Goal: Task Accomplishment & Management: Use online tool/utility

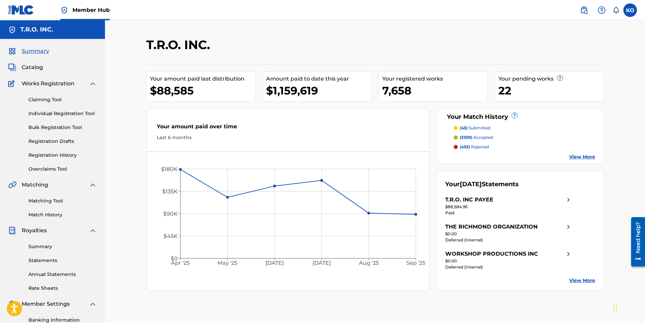
click at [586, 157] on link "View More" at bounding box center [582, 156] width 26 height 7
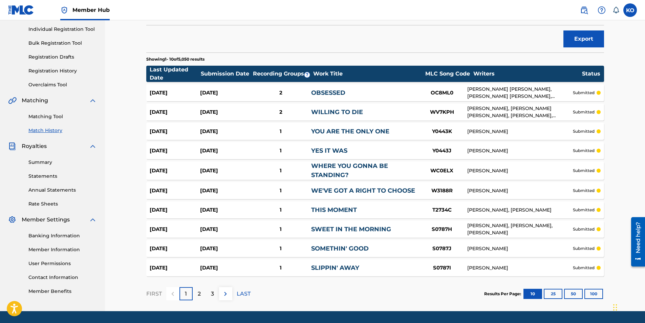
scroll to position [102, 0]
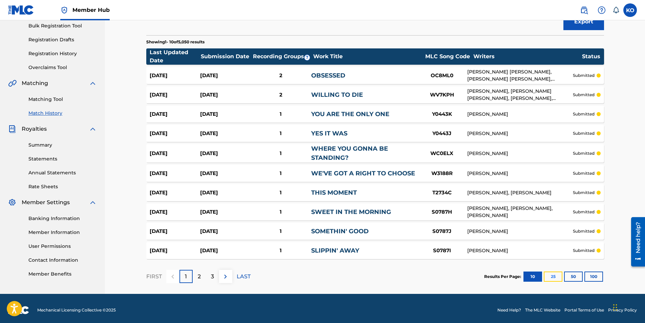
click at [556, 276] on button "25" at bounding box center [552, 276] width 19 height 10
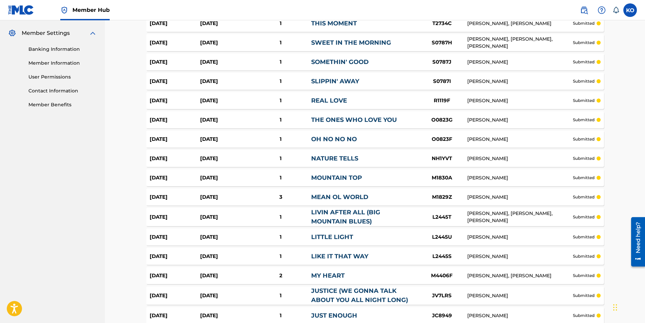
scroll to position [400, 0]
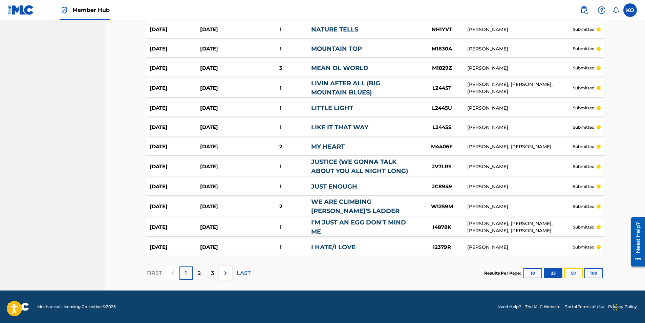
click at [569, 270] on button "50" at bounding box center [573, 273] width 19 height 10
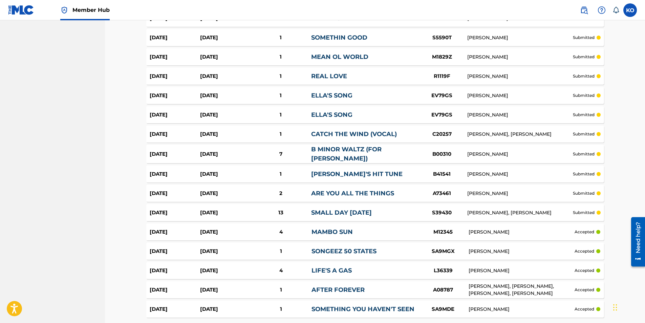
scroll to position [882, 0]
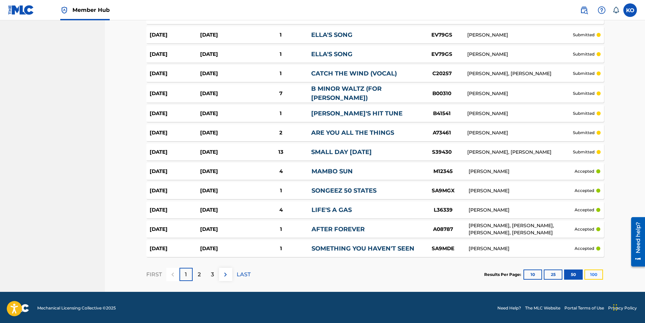
click at [593, 275] on button "100" at bounding box center [593, 274] width 19 height 10
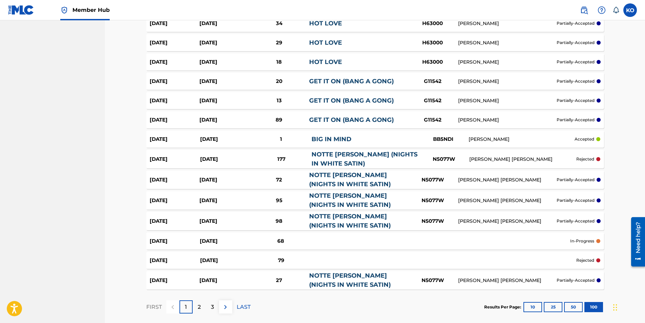
scroll to position [1829, 0]
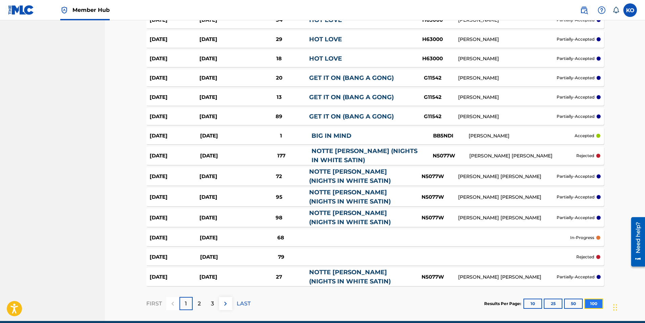
click at [599, 304] on button "100" at bounding box center [593, 303] width 19 height 10
click at [244, 299] on p "LAST" at bounding box center [244, 303] width 14 height 8
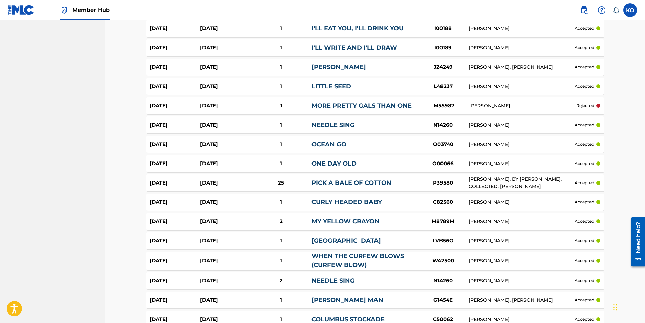
scroll to position [611, 0]
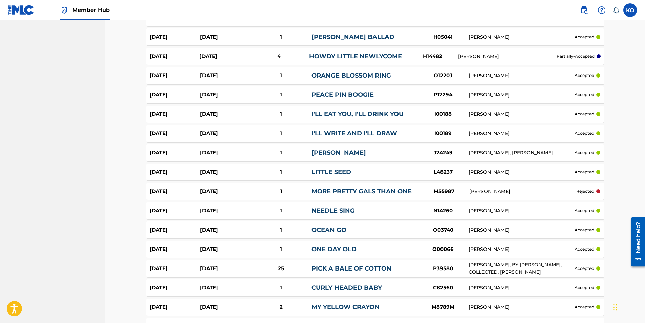
click at [23, 7] on img at bounding box center [21, 10] width 26 height 10
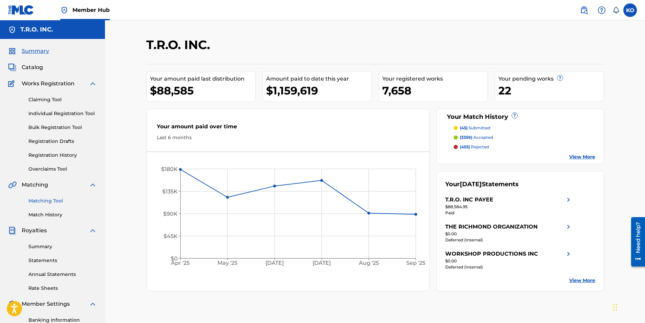
click at [55, 198] on link "Matching Tool" at bounding box center [62, 200] width 68 height 7
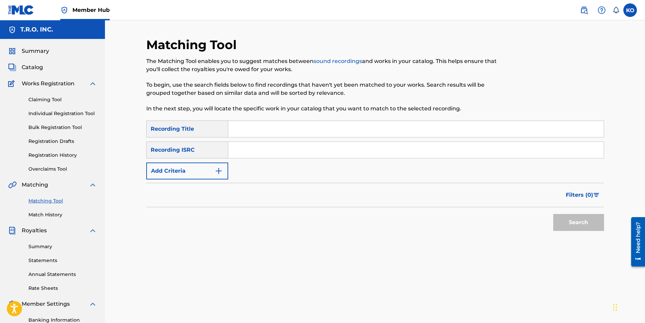
click at [272, 134] on input "Search Form" at bounding box center [415, 129] width 375 height 16
type input "[PERSON_NAME]"
click at [553, 214] on button "Search" at bounding box center [578, 222] width 51 height 17
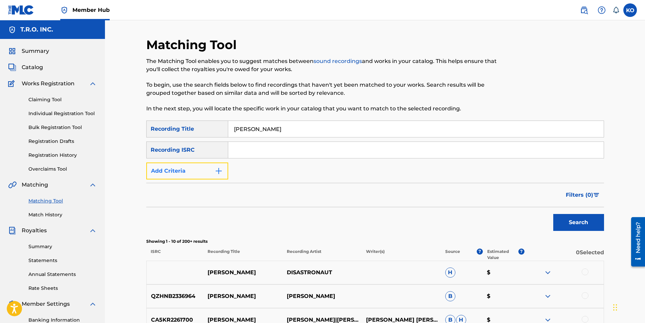
click at [220, 169] on img "Search Form" at bounding box center [219, 171] width 8 height 8
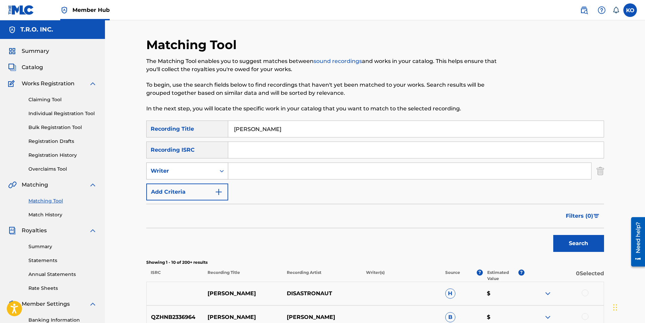
click at [218, 169] on div "Search Form" at bounding box center [222, 171] width 12 height 12
click at [207, 187] on div "Recording Artist" at bounding box center [187, 187] width 81 height 17
click at [253, 175] on input "Search Form" at bounding box center [409, 171] width 363 height 16
type input "[PERSON_NAME]"
click at [553, 235] on button "Search" at bounding box center [578, 243] width 51 height 17
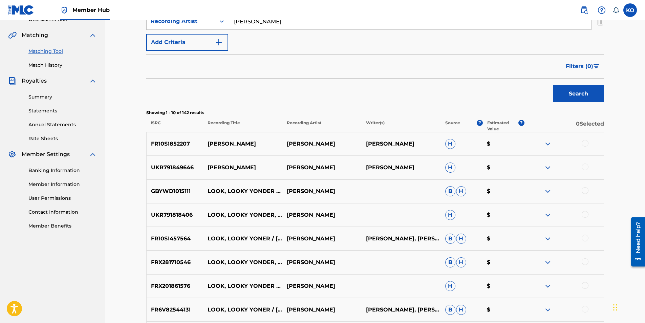
scroll to position [169, 0]
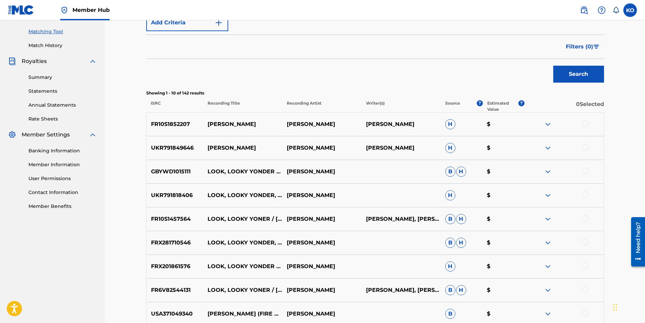
click at [585, 123] on div at bounding box center [584, 123] width 7 height 7
click at [583, 149] on div at bounding box center [584, 147] width 7 height 7
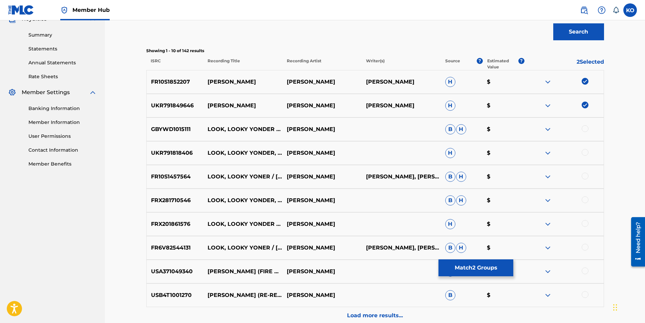
scroll to position [279, 0]
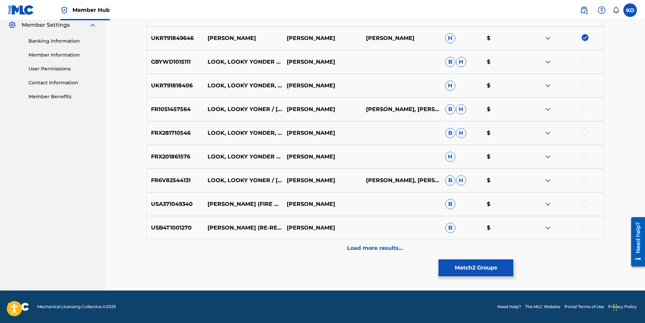
click at [584, 203] on div at bounding box center [584, 203] width 7 height 7
click at [586, 227] on div at bounding box center [584, 227] width 7 height 7
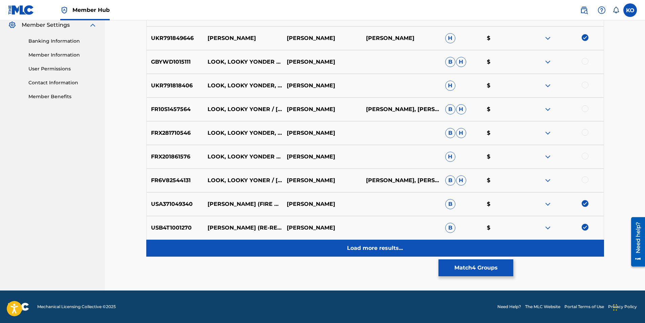
click at [399, 249] on p "Load more results..." at bounding box center [375, 248] width 56 height 8
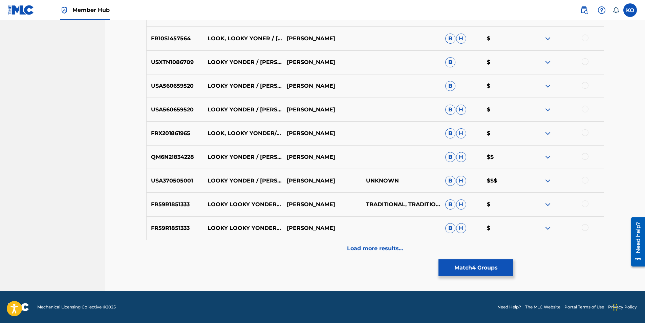
scroll to position [516, 0]
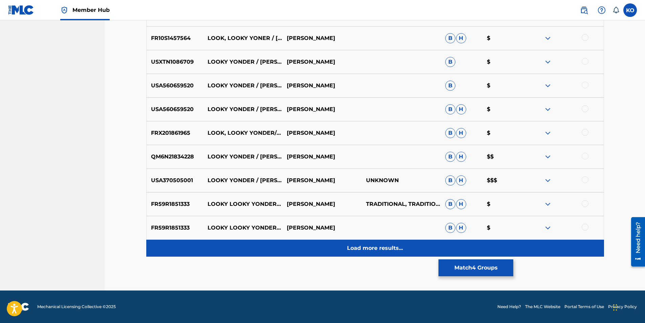
click at [393, 251] on p "Load more results..." at bounding box center [375, 248] width 56 height 8
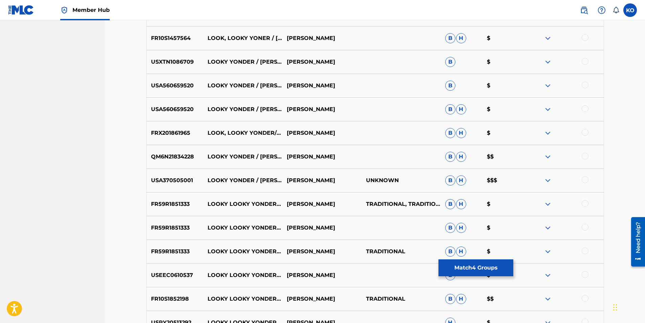
click at [585, 158] on div at bounding box center [584, 156] width 7 height 7
click at [586, 180] on div at bounding box center [584, 179] width 7 height 7
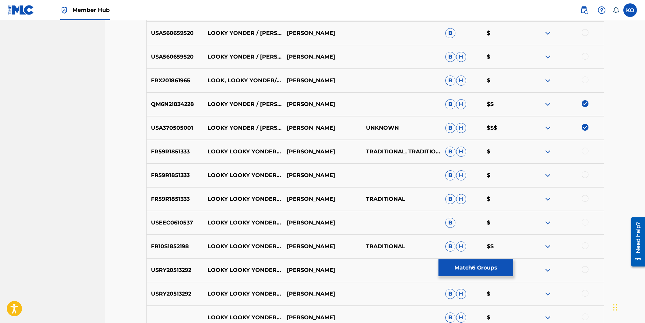
scroll to position [583, 0]
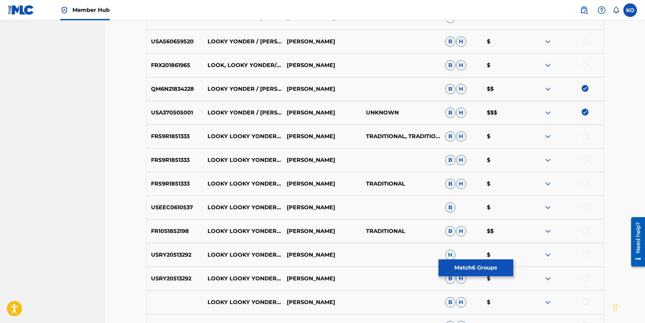
click at [584, 137] on div at bounding box center [584, 135] width 7 height 7
click at [585, 159] on div at bounding box center [584, 159] width 7 height 7
click at [586, 181] on div at bounding box center [584, 183] width 7 height 7
click at [588, 206] on div at bounding box center [584, 206] width 7 height 7
click at [585, 235] on div at bounding box center [563, 231] width 79 height 8
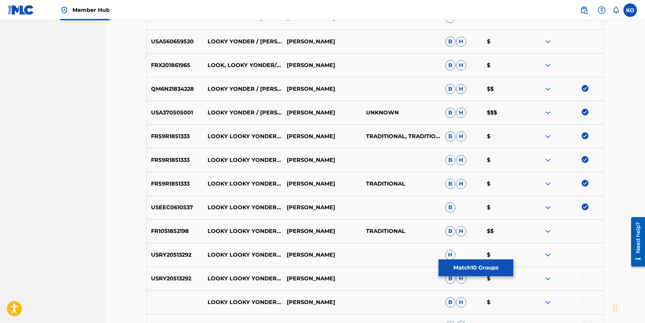
click at [587, 229] on div at bounding box center [584, 230] width 7 height 7
click at [586, 253] on div at bounding box center [584, 254] width 7 height 7
click at [585, 280] on div at bounding box center [584, 277] width 7 height 7
click at [587, 302] on div at bounding box center [584, 301] width 7 height 7
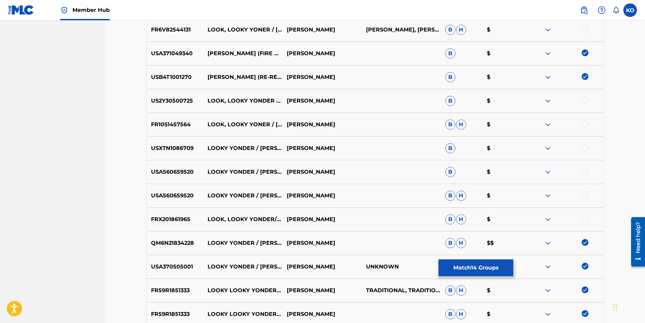
scroll to position [414, 0]
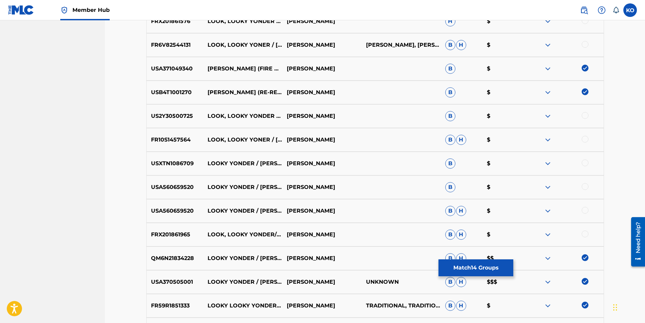
click at [584, 117] on div at bounding box center [584, 115] width 7 height 7
click at [584, 139] on div at bounding box center [584, 139] width 7 height 7
click at [584, 163] on div at bounding box center [584, 162] width 7 height 7
click at [587, 186] on div at bounding box center [584, 186] width 7 height 7
click at [585, 209] on div at bounding box center [584, 210] width 7 height 7
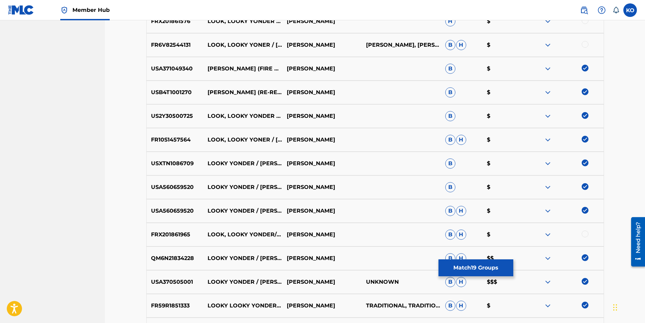
click at [584, 239] on div "FRX201861965 LOOK, LOOKY YONDER/[PERSON_NAME]/YELLOW GAL [PERSON_NAME] [PERSON_…" at bounding box center [374, 235] width 457 height 24
click at [584, 234] on div at bounding box center [584, 233] width 7 height 7
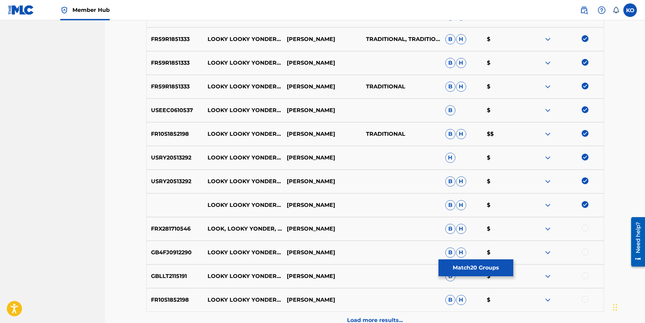
scroll to position [752, 0]
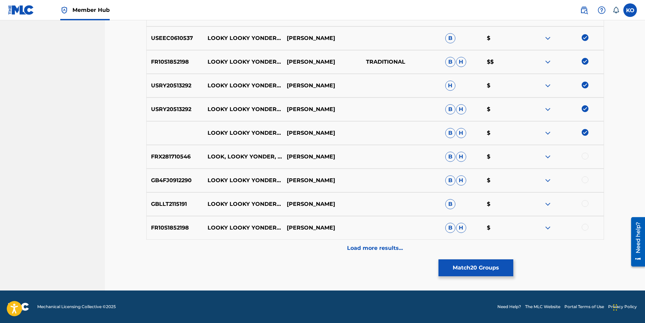
click at [584, 156] on div at bounding box center [584, 156] width 7 height 7
click at [580, 181] on div at bounding box center [563, 180] width 79 height 8
click at [585, 179] on div at bounding box center [584, 179] width 7 height 7
click at [584, 204] on div at bounding box center [584, 203] width 7 height 7
click at [586, 228] on div at bounding box center [584, 227] width 7 height 7
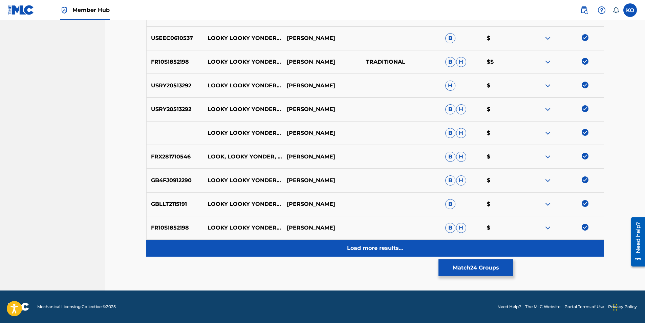
click at [387, 249] on p "Load more results..." at bounding box center [375, 248] width 56 height 8
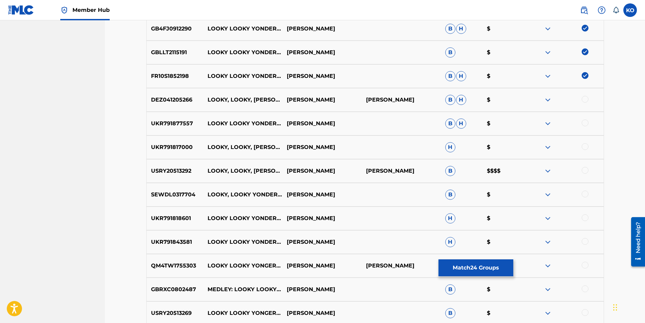
scroll to position [955, 0]
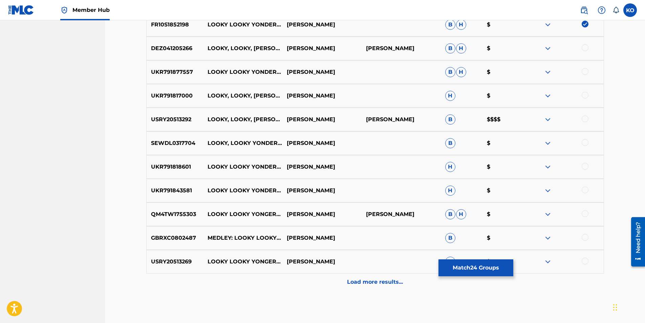
click at [582, 117] on div at bounding box center [584, 118] width 7 height 7
click at [585, 47] on div at bounding box center [584, 47] width 7 height 7
click at [585, 73] on div at bounding box center [584, 71] width 7 height 7
click at [583, 97] on div at bounding box center [584, 95] width 7 height 7
click at [585, 145] on div at bounding box center [584, 142] width 7 height 7
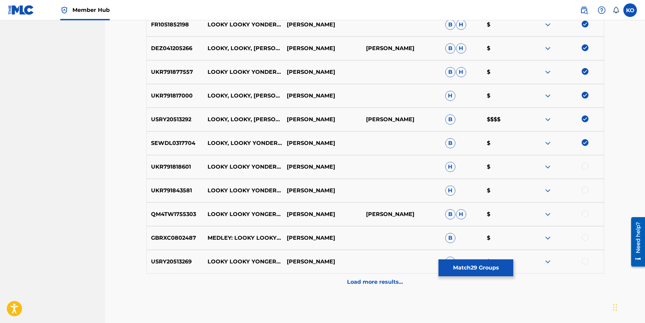
click at [585, 170] on div at bounding box center [563, 167] width 79 height 8
click at [587, 165] on div at bounding box center [584, 166] width 7 height 7
click at [546, 121] on img at bounding box center [547, 119] width 8 height 8
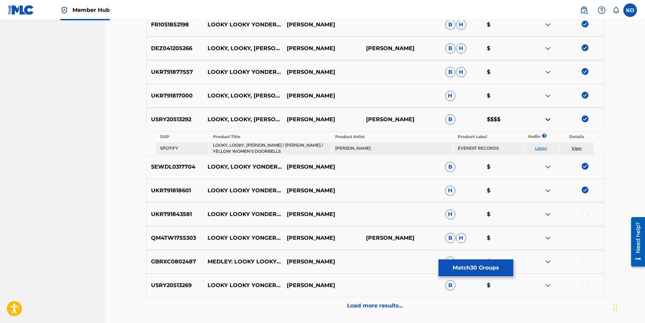
click at [586, 212] on div at bounding box center [584, 213] width 7 height 7
click at [587, 232] on div "QM4TW1755303 LOOKY LOOKY YONGER / [PERSON_NAME] / YELLOW WOMEN'S DOOR BELLS [PE…" at bounding box center [374, 238] width 457 height 24
click at [585, 236] on div at bounding box center [584, 237] width 7 height 7
click at [587, 256] on div "GBRXC0802487 MEDLEY: LOOKY LOOKY YONDER / [PERSON_NAME] / YELLOW WOMAN'S DOORBE…" at bounding box center [374, 262] width 457 height 24
click at [584, 261] on div at bounding box center [584, 260] width 7 height 7
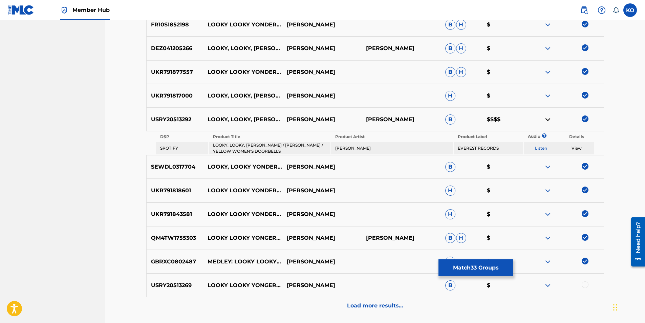
click at [587, 283] on div at bounding box center [584, 284] width 7 height 7
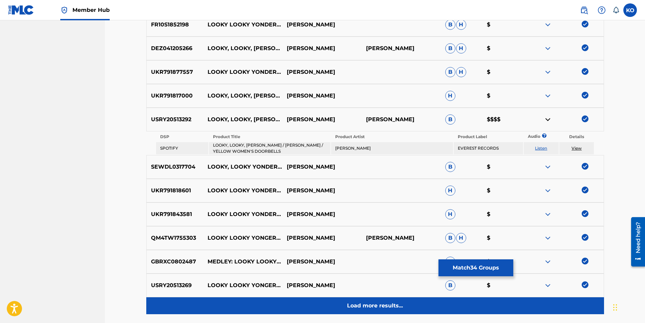
click at [379, 312] on div "Load more results..." at bounding box center [374, 305] width 457 height 17
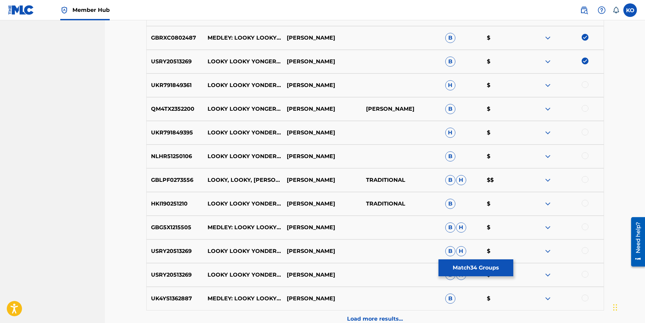
scroll to position [1158, 0]
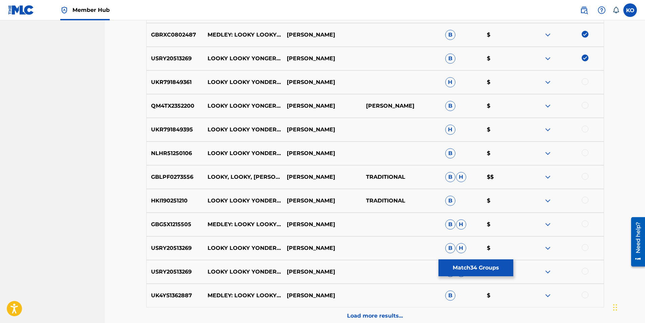
click at [585, 175] on div at bounding box center [584, 176] width 7 height 7
click at [587, 198] on div at bounding box center [584, 200] width 7 height 7
click at [586, 83] on div at bounding box center [584, 81] width 7 height 7
click at [585, 109] on div at bounding box center [563, 106] width 79 height 8
click at [586, 104] on div at bounding box center [584, 105] width 7 height 7
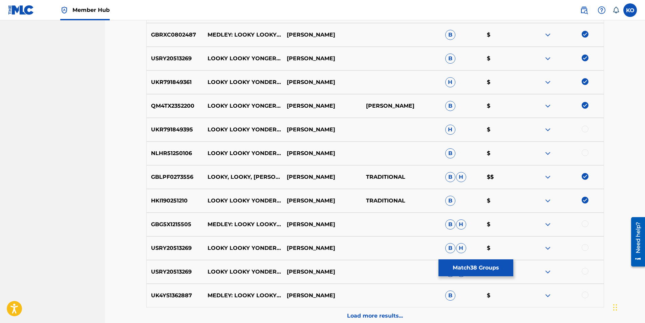
click at [586, 126] on div at bounding box center [584, 129] width 7 height 7
click at [582, 151] on div at bounding box center [584, 152] width 7 height 7
click at [587, 223] on div at bounding box center [584, 223] width 7 height 7
click at [586, 249] on div at bounding box center [584, 247] width 7 height 7
click at [581, 272] on div at bounding box center [563, 272] width 79 height 8
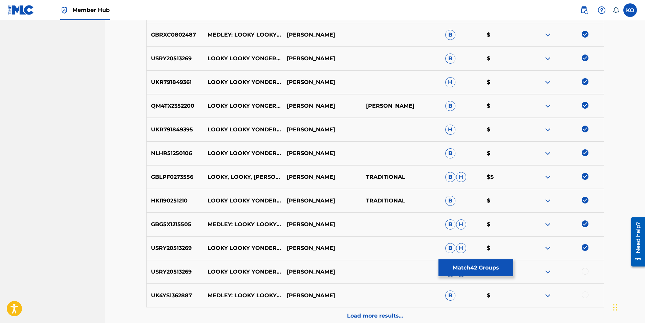
click at [582, 269] on div at bounding box center [584, 271] width 7 height 7
click at [585, 295] on div at bounding box center [584, 294] width 7 height 7
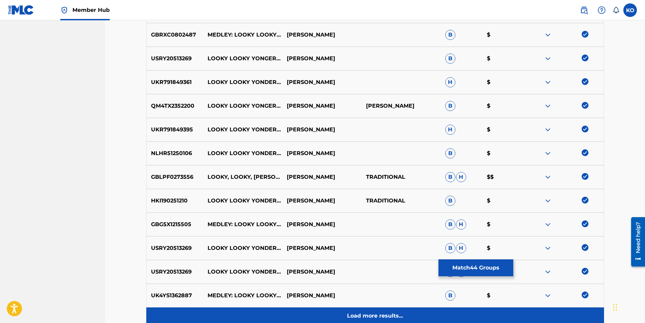
click at [375, 310] on div "Load more results..." at bounding box center [374, 315] width 457 height 17
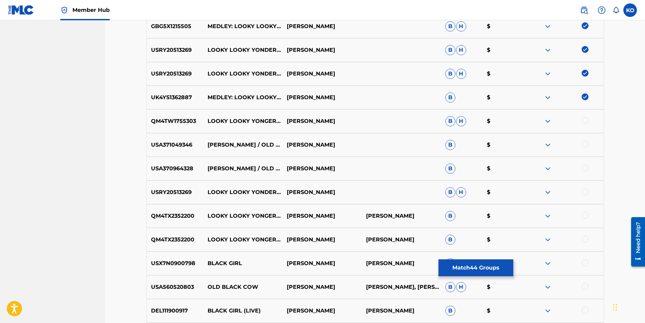
scroll to position [1361, 0]
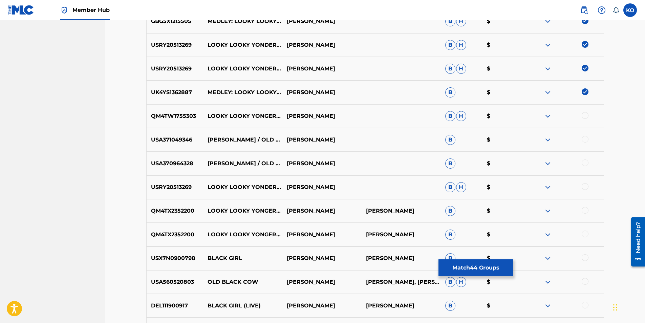
click at [587, 116] on div at bounding box center [584, 115] width 7 height 7
click at [580, 138] on div at bounding box center [563, 140] width 79 height 8
click at [585, 139] on div at bounding box center [584, 139] width 7 height 7
click at [584, 165] on div at bounding box center [584, 162] width 7 height 7
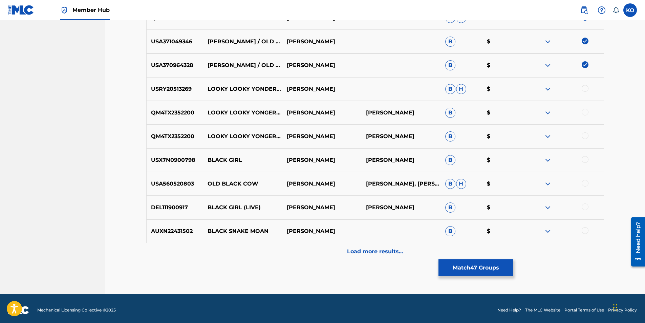
scroll to position [1463, 0]
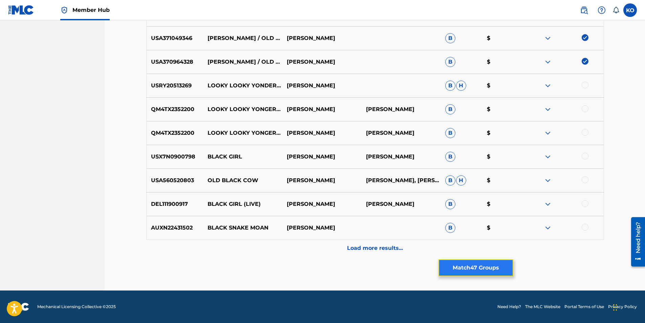
click at [493, 268] on button "Match 47 Groups" at bounding box center [475, 267] width 75 height 17
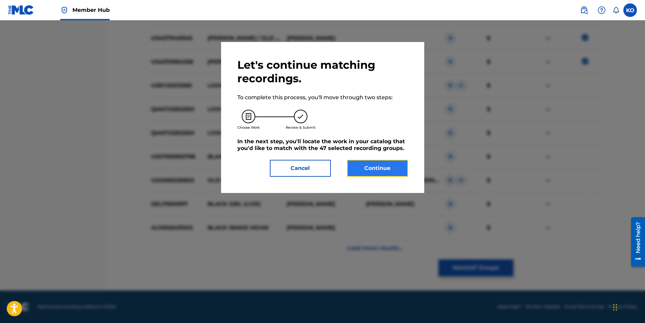
click at [395, 171] on button "Continue" at bounding box center [377, 168] width 61 height 17
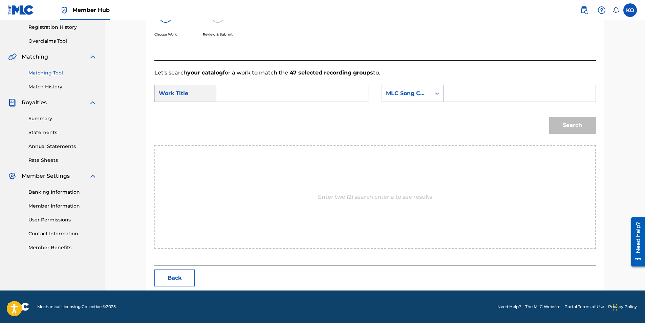
click at [299, 95] on input "Search Form" at bounding box center [292, 93] width 140 height 16
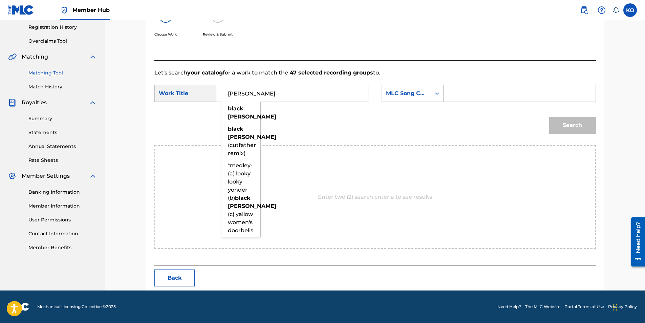
type input "[PERSON_NAME]"
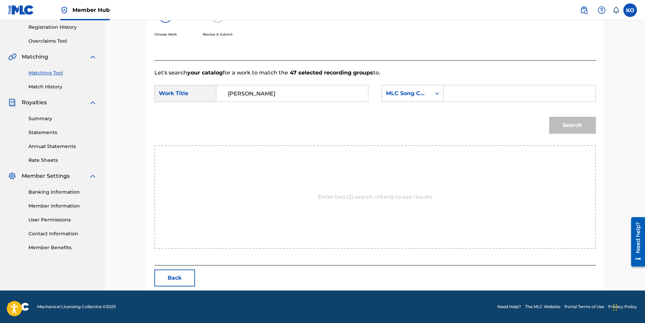
click at [432, 96] on div "Search Form" at bounding box center [437, 93] width 12 height 12
click at [420, 134] on div "Publisher Name" at bounding box center [412, 136] width 61 height 17
click at [470, 99] on input "Search Form" at bounding box center [519, 93] width 140 height 16
type input "g"
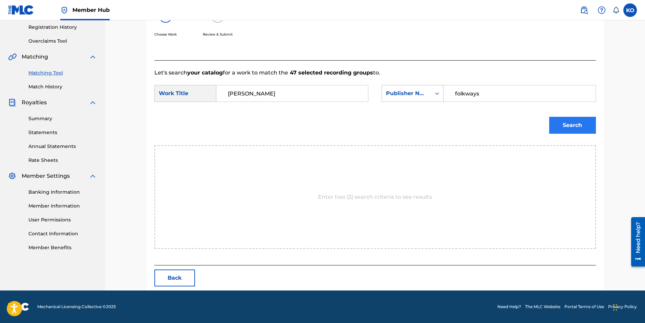
type input "folkways"
click at [569, 124] on button "Search" at bounding box center [572, 125] width 47 height 17
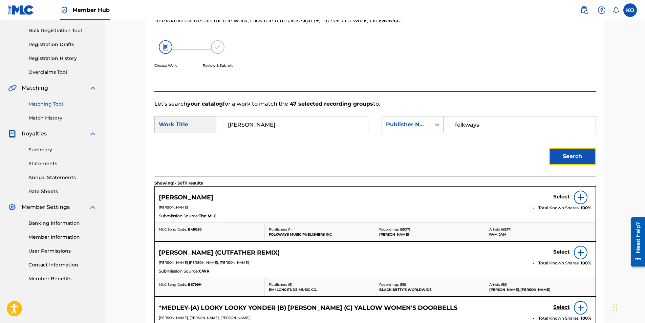
scroll to position [128, 0]
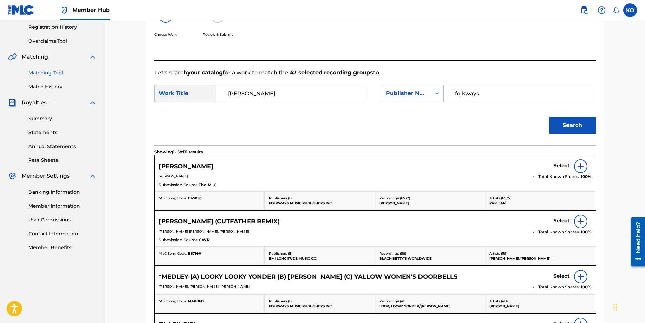
click at [581, 167] on img at bounding box center [580, 166] width 8 height 8
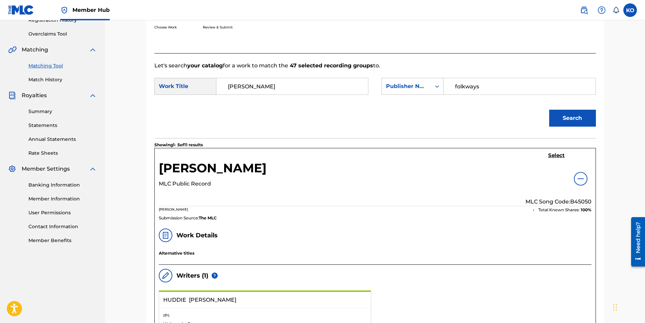
scroll to position [130, 0]
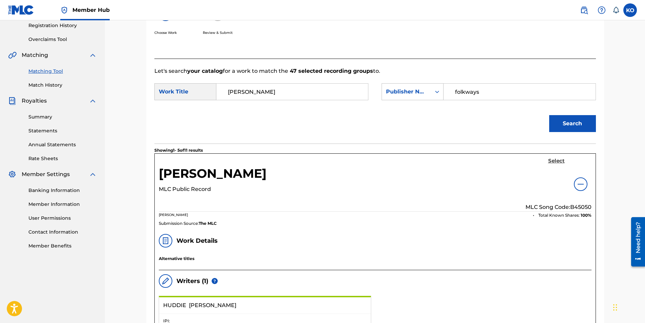
click at [556, 163] on h5 "Select" at bounding box center [556, 161] width 17 height 6
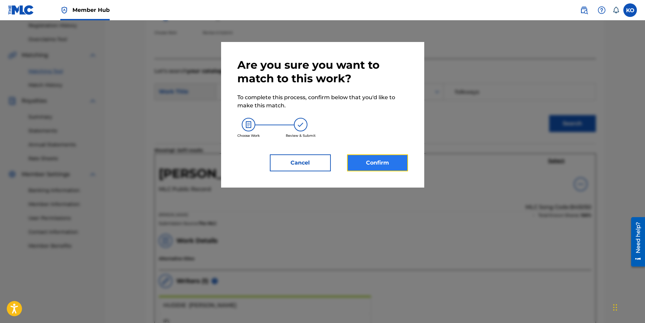
click at [370, 165] on button "Confirm" at bounding box center [377, 162] width 61 height 17
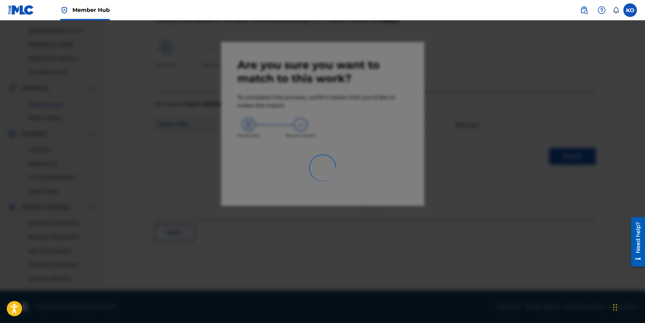
scroll to position [97, 0]
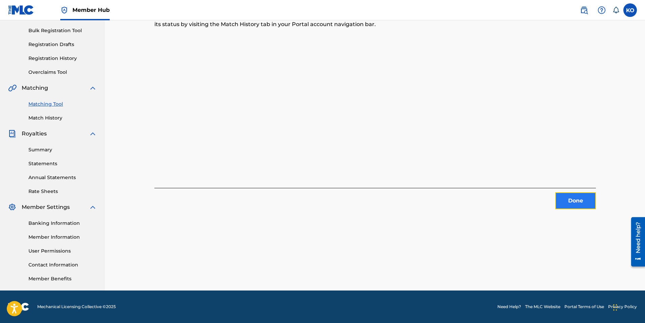
click at [567, 202] on button "Done" at bounding box center [575, 200] width 41 height 17
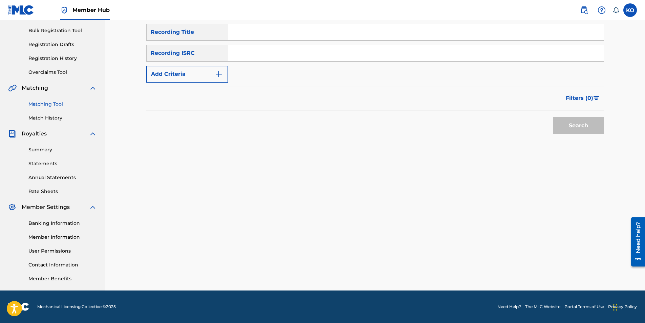
click at [294, 38] on input "Search Form" at bounding box center [415, 32] width 375 height 16
type input "[PERSON_NAME]"
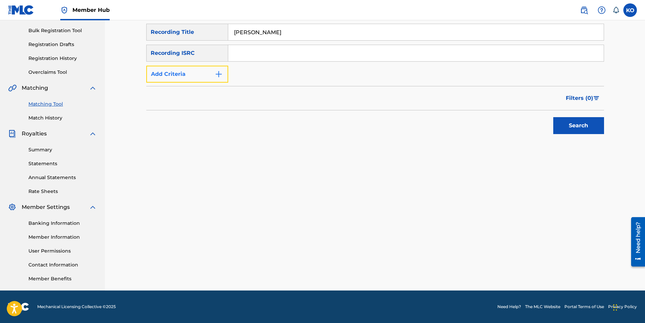
click at [209, 72] on button "Add Criteria" at bounding box center [187, 74] width 82 height 17
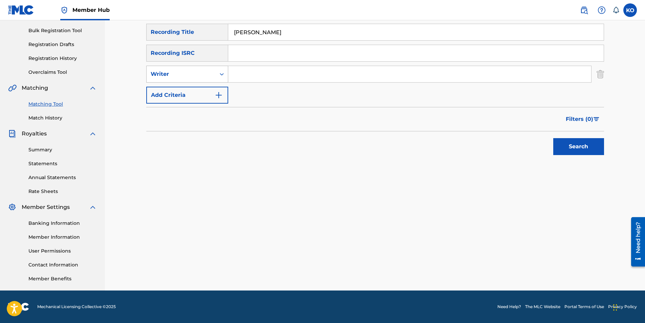
click at [226, 74] on div "Search Form" at bounding box center [222, 74] width 12 height 12
click at [205, 92] on div "Recording Artist" at bounding box center [187, 91] width 81 height 17
click at [259, 73] on input "Search Form" at bounding box center [409, 74] width 363 height 16
type input "ram jam"
click at [553, 138] on button "Search" at bounding box center [578, 146] width 51 height 17
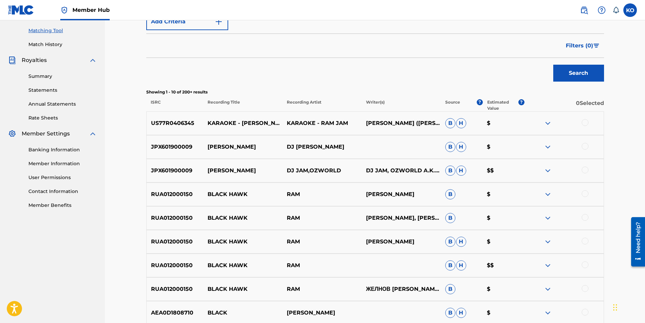
scroll to position [63, 0]
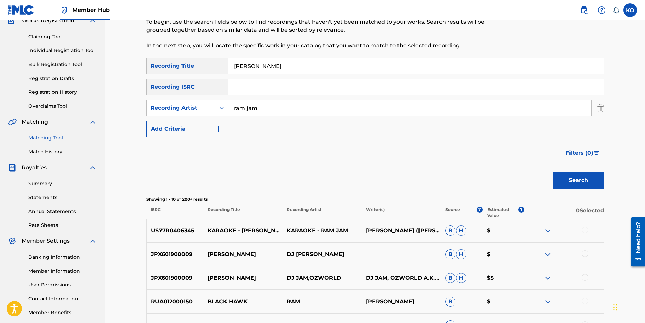
click at [259, 65] on input "[PERSON_NAME]" at bounding box center [415, 66] width 375 height 16
type input "this land is your land"
click at [553, 172] on button "Search" at bounding box center [578, 180] width 51 height 17
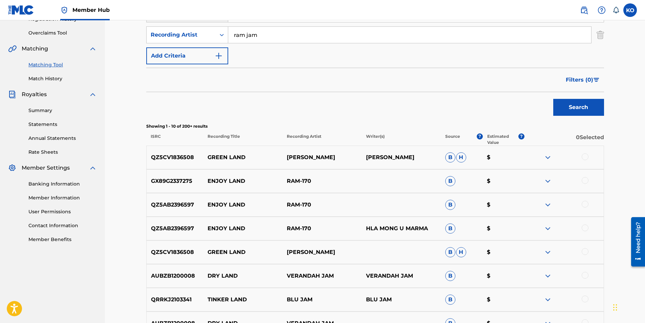
scroll to position [266, 0]
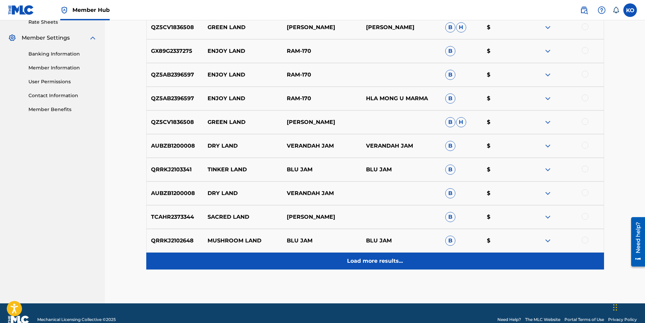
click at [418, 255] on div "Load more results..." at bounding box center [374, 260] width 457 height 17
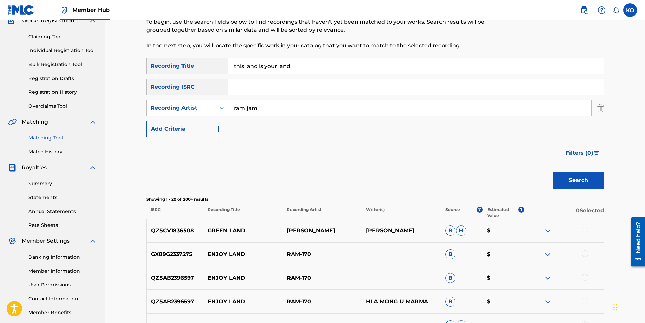
scroll to position [0, 0]
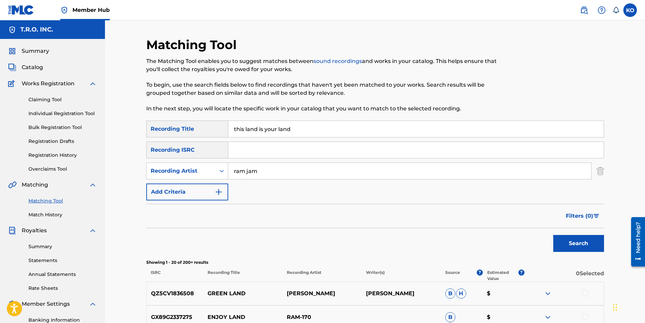
click at [274, 130] on input "this land is your land" at bounding box center [415, 129] width 375 height 16
click at [254, 171] on input "ram jam" at bounding box center [409, 171] width 363 height 16
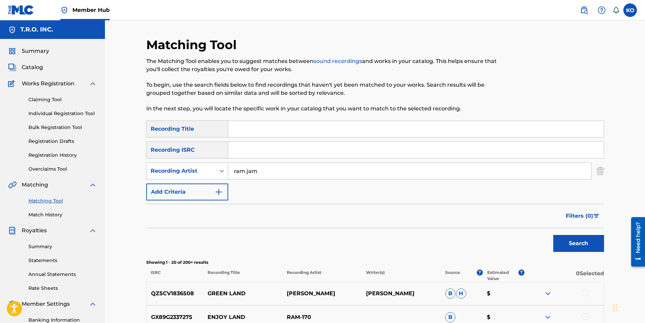
click at [254, 171] on input "ram jam" at bounding box center [409, 171] width 363 height 16
click at [316, 122] on input "Search Form" at bounding box center [415, 129] width 375 height 16
click at [553, 235] on button "Search" at bounding box center [578, 243] width 51 height 17
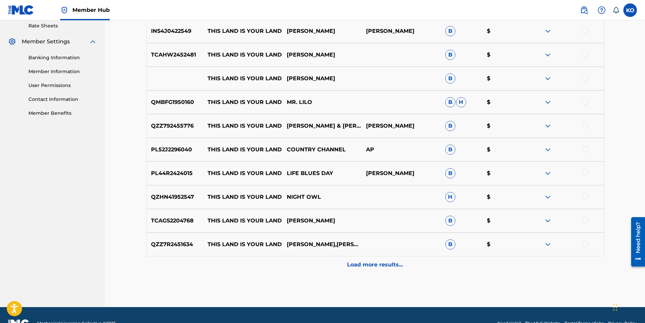
scroll to position [279, 0]
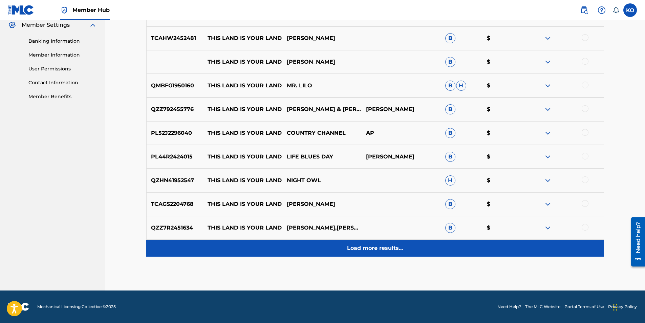
click at [418, 255] on div "Load more results..." at bounding box center [374, 248] width 457 height 17
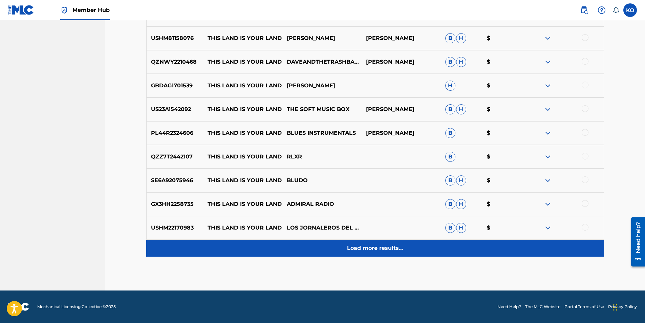
click at [380, 243] on div "Load more results..." at bounding box center [374, 248] width 457 height 17
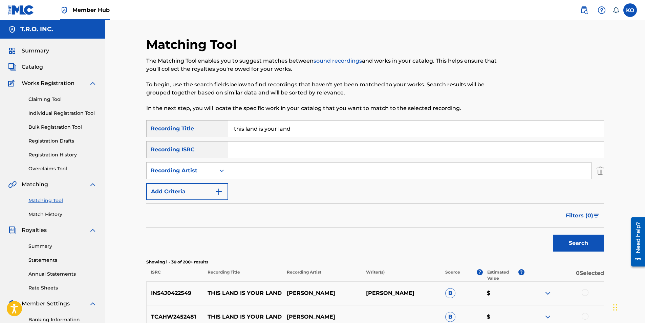
scroll to position [0, 0]
click at [262, 127] on input "this land is your land" at bounding box center [415, 129] width 375 height 16
type input "money"
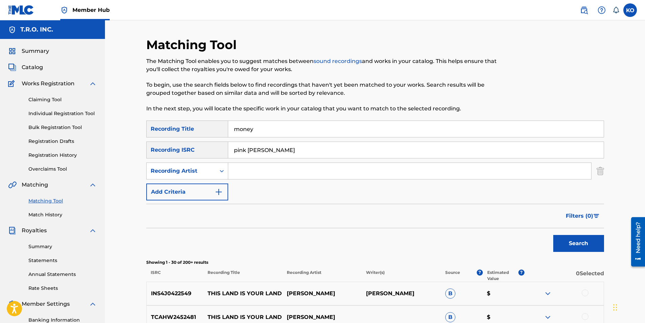
type input "pink [PERSON_NAME]"
click at [553, 235] on button "Search" at bounding box center [578, 243] width 51 height 17
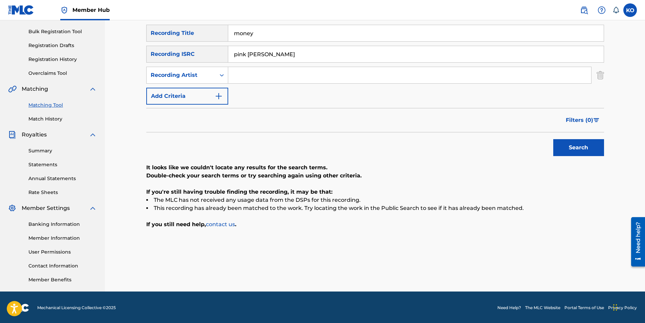
scroll to position [97, 0]
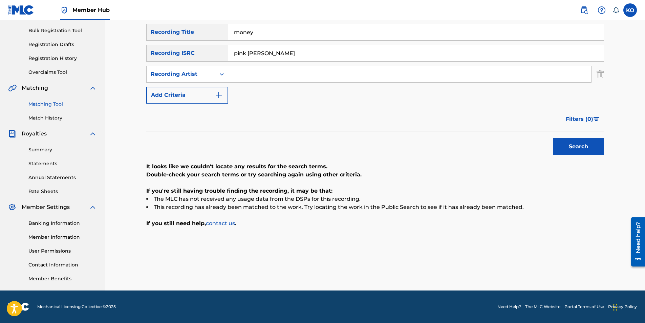
click at [256, 52] on input "pink [PERSON_NAME]" at bounding box center [415, 53] width 375 height 16
click at [287, 74] on input "Search Form" at bounding box center [409, 74] width 363 height 16
type input "pink [PERSON_NAME]"
click at [553, 138] on button "Search" at bounding box center [578, 146] width 51 height 17
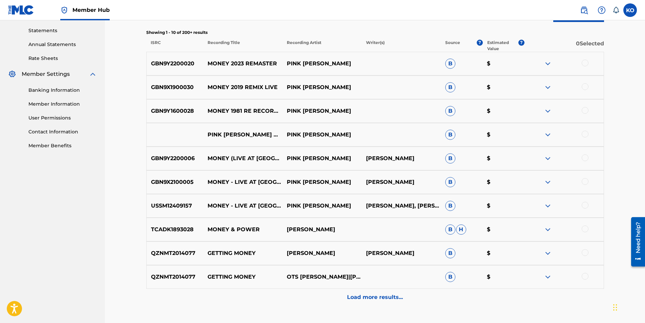
scroll to position [232, 0]
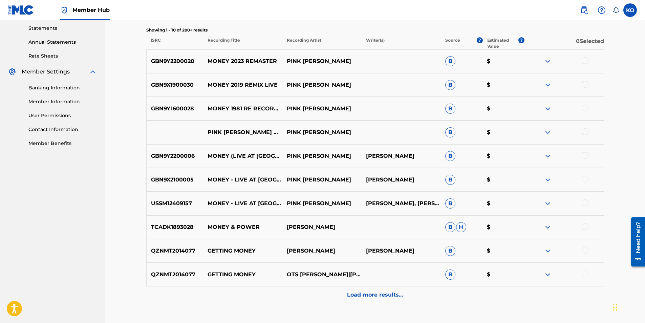
click at [584, 63] on div at bounding box center [584, 60] width 7 height 7
click at [586, 83] on div at bounding box center [584, 84] width 7 height 7
click at [586, 105] on div at bounding box center [584, 108] width 7 height 7
click at [586, 133] on div at bounding box center [584, 131] width 7 height 7
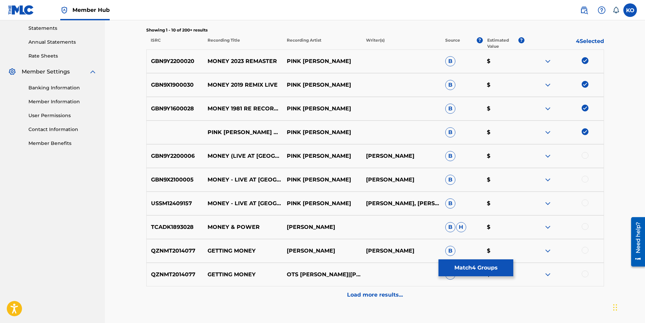
click at [586, 160] on div "GBN9Y2200006 MONEY (LIVE AT [GEOGRAPHIC_DATA] 1974) [2023 MASTER] PINK [PERSON_…" at bounding box center [374, 156] width 457 height 24
click at [583, 154] on div at bounding box center [584, 155] width 7 height 7
click at [587, 177] on div at bounding box center [584, 179] width 7 height 7
click at [585, 206] on div at bounding box center [563, 203] width 79 height 8
click at [584, 202] on div at bounding box center [584, 202] width 7 height 7
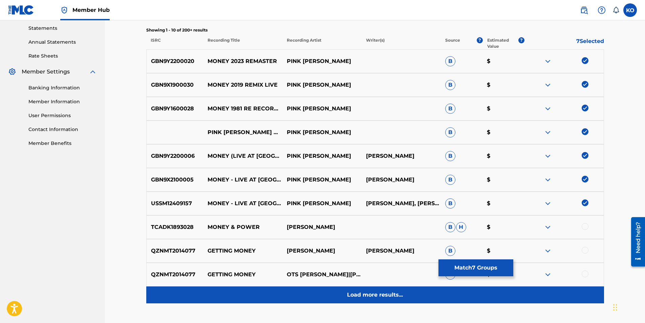
click at [371, 299] on div "Load more results..." at bounding box center [374, 294] width 457 height 17
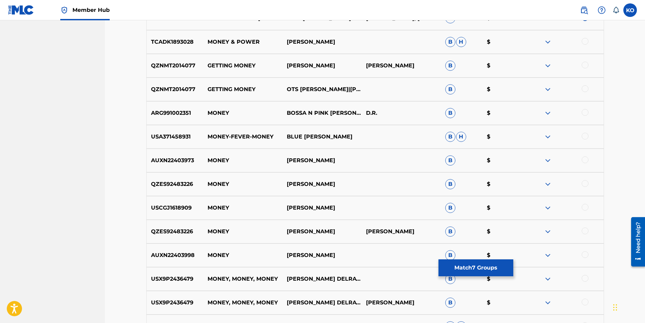
scroll to position [516, 0]
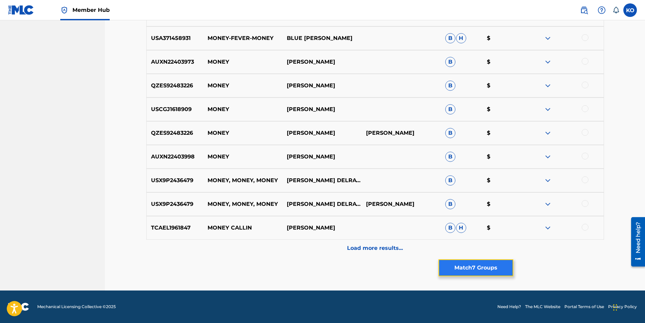
click at [462, 267] on button "Match 7 Groups" at bounding box center [475, 267] width 75 height 17
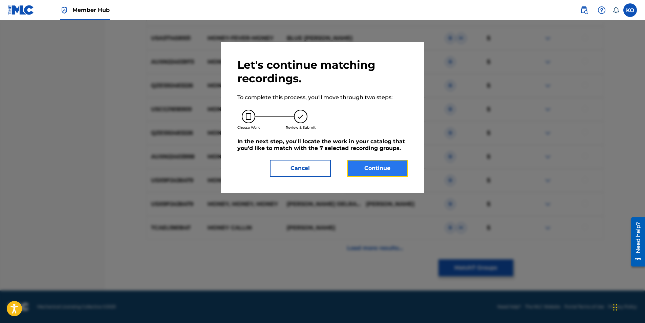
click at [398, 163] on button "Continue" at bounding box center [377, 168] width 61 height 17
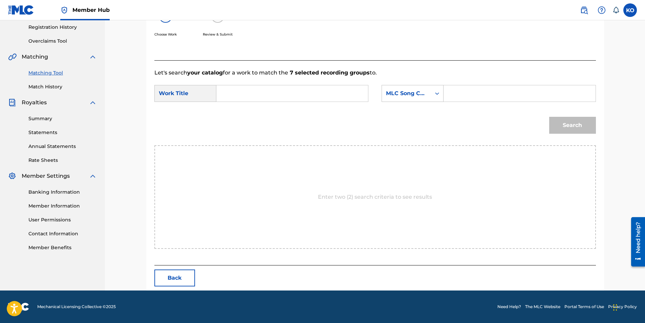
scroll to position [128, 0]
click at [274, 92] on input "Search Form" at bounding box center [292, 93] width 140 height 16
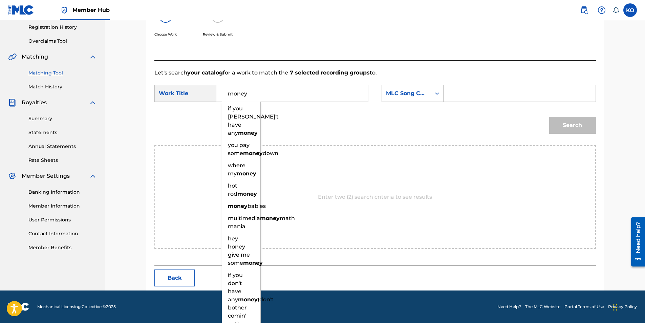
click at [286, 91] on input "money" at bounding box center [292, 93] width 140 height 16
type input "money"
click at [481, 93] on input "Search Form" at bounding box center [519, 93] width 140 height 16
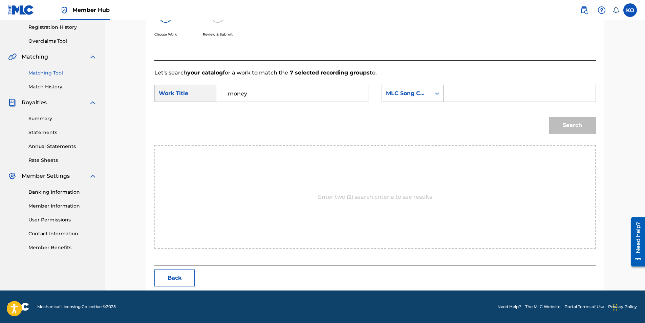
click at [430, 92] on div "MLC Song Code" at bounding box center [406, 93] width 49 height 13
click at [408, 135] on div "Publisher Name" at bounding box center [412, 136] width 61 height 17
click at [490, 93] on input "Search Form" at bounding box center [519, 93] width 140 height 16
type input "hampshire house"
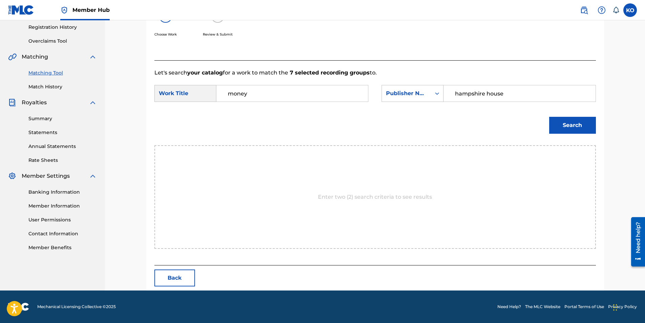
click at [549, 117] on button "Search" at bounding box center [572, 125] width 47 height 17
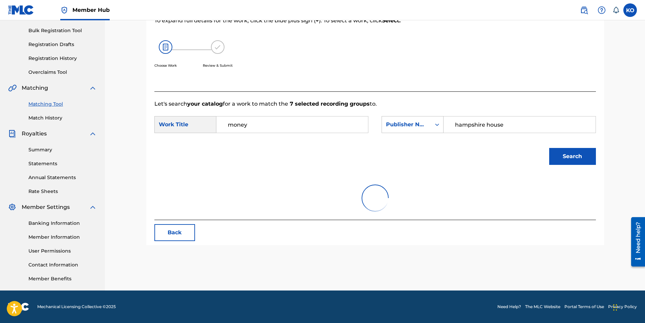
scroll to position [128, 0]
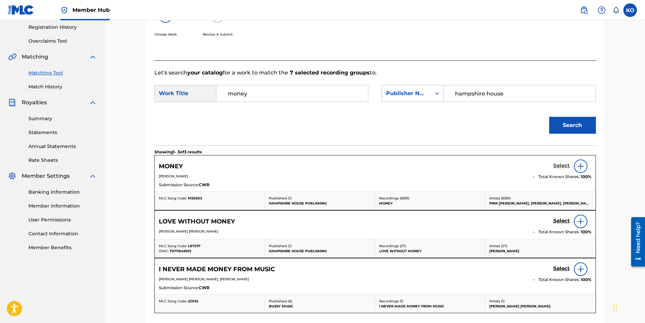
click at [568, 165] on h5 "Select" at bounding box center [561, 165] width 17 height 6
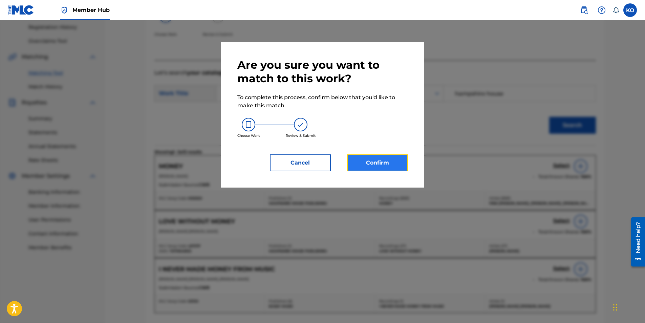
click at [388, 165] on button "Confirm" at bounding box center [377, 162] width 61 height 17
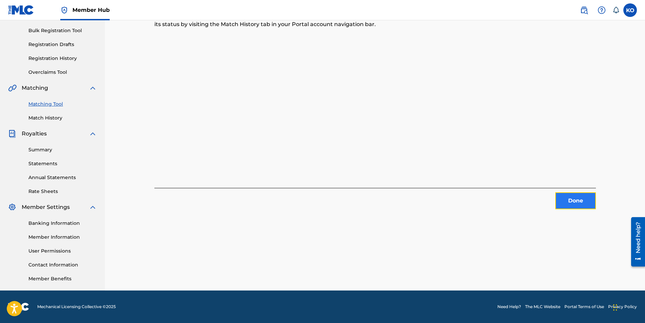
click at [585, 202] on button "Done" at bounding box center [575, 200] width 41 height 17
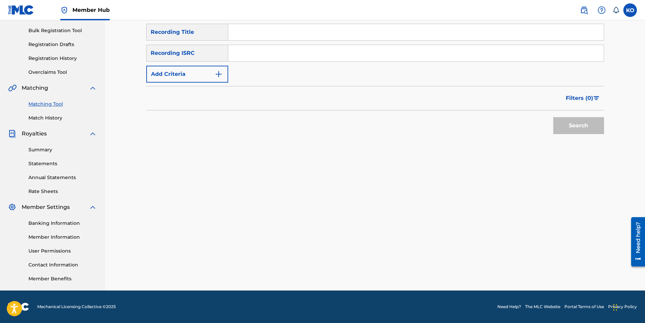
click at [308, 32] on input "Search Form" at bounding box center [415, 32] width 375 height 16
click at [570, 119] on button "Search" at bounding box center [578, 125] width 51 height 17
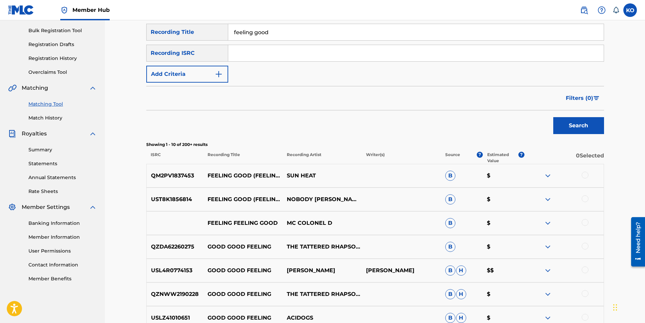
scroll to position [258, 0]
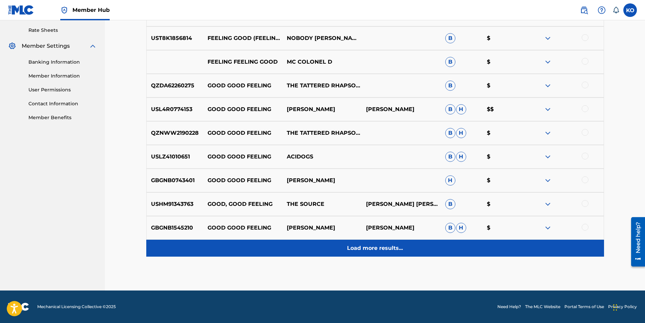
click at [388, 247] on p "Load more results..." at bounding box center [375, 248] width 56 height 8
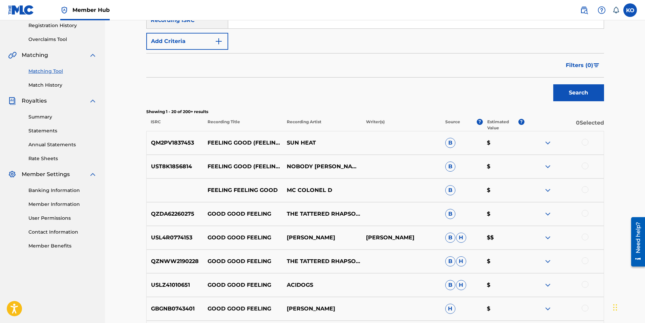
scroll to position [0, 0]
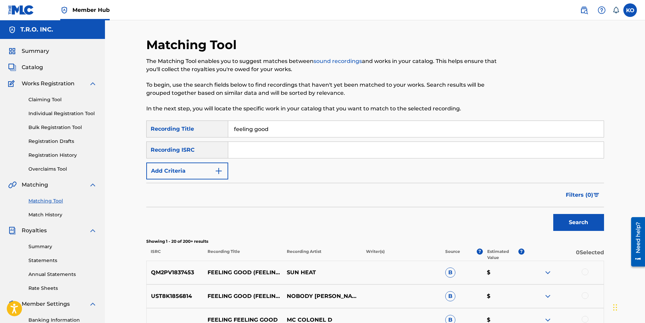
click at [251, 128] on input "feeling good" at bounding box center [415, 129] width 375 height 16
click at [595, 221] on button "Search" at bounding box center [578, 222] width 51 height 17
click at [248, 131] on input "feelin good" at bounding box center [415, 129] width 375 height 16
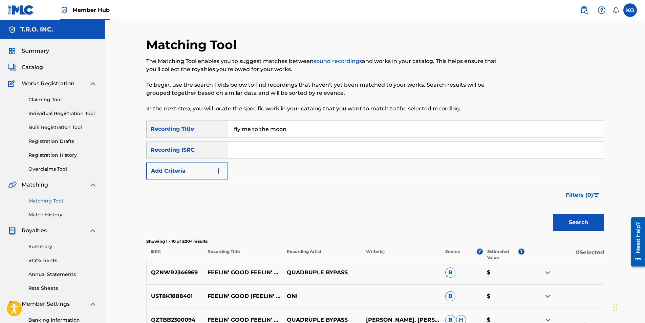
type input "fly me to the moon"
click at [553, 214] on button "Search" at bounding box center [578, 222] width 51 height 17
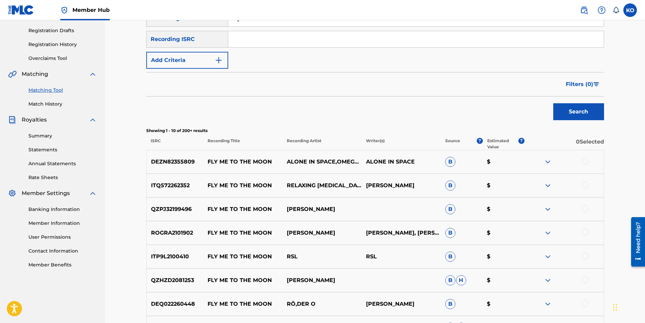
scroll to position [135, 0]
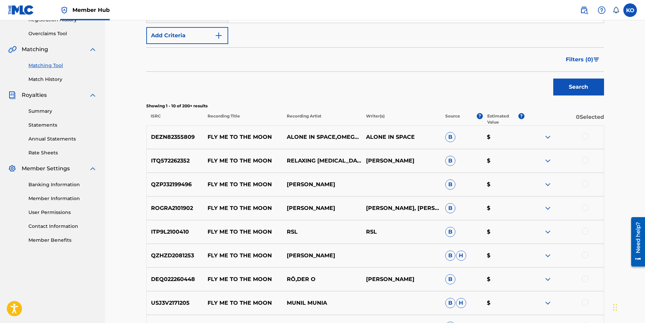
click at [584, 134] on div at bounding box center [584, 136] width 7 height 7
click at [585, 160] on div at bounding box center [584, 160] width 7 height 7
click at [585, 175] on div "QZPJ32199496 FLY ME TO THE MOON [PERSON_NAME] B $" at bounding box center [374, 185] width 457 height 24
click at [583, 183] on div at bounding box center [584, 183] width 7 height 7
click at [584, 209] on div at bounding box center [584, 207] width 7 height 7
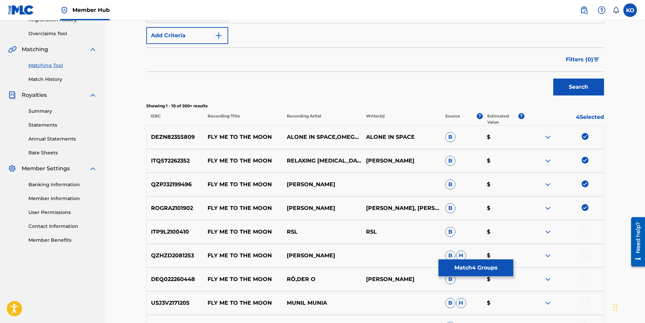
click at [584, 231] on div at bounding box center [584, 231] width 7 height 7
click at [585, 253] on div at bounding box center [584, 254] width 7 height 7
click at [586, 275] on div at bounding box center [563, 279] width 79 height 8
click at [580, 279] on div at bounding box center [563, 279] width 79 height 8
click at [585, 279] on div at bounding box center [584, 278] width 7 height 7
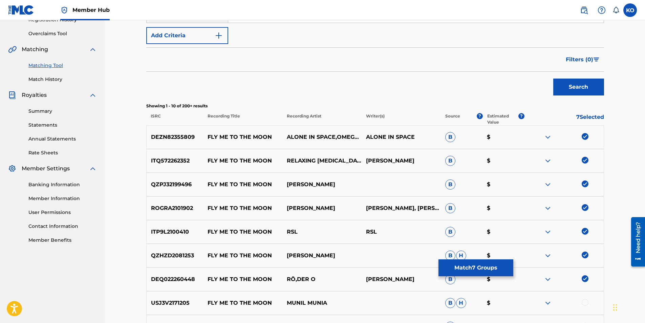
click at [587, 300] on div at bounding box center [584, 302] width 7 height 7
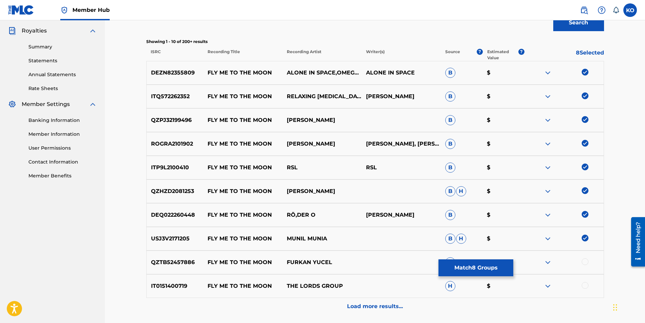
scroll to position [258, 0]
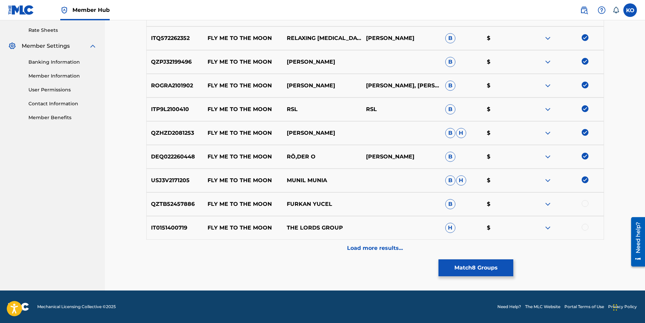
click at [586, 205] on div at bounding box center [584, 203] width 7 height 7
click at [583, 232] on div "IT0151400719 FLY ME TO THE MOON THE LORDS GROUP H $" at bounding box center [374, 228] width 457 height 24
click at [585, 227] on div at bounding box center [584, 227] width 7 height 7
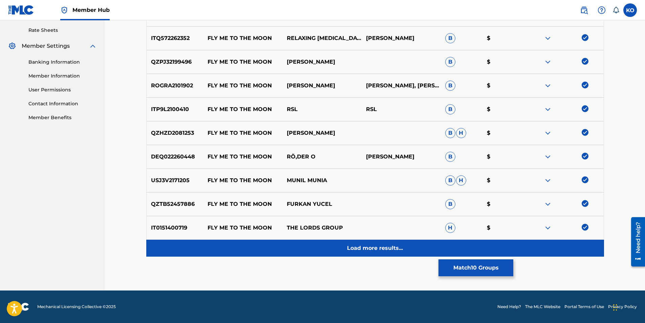
click at [391, 249] on p "Load more results..." at bounding box center [375, 248] width 56 height 8
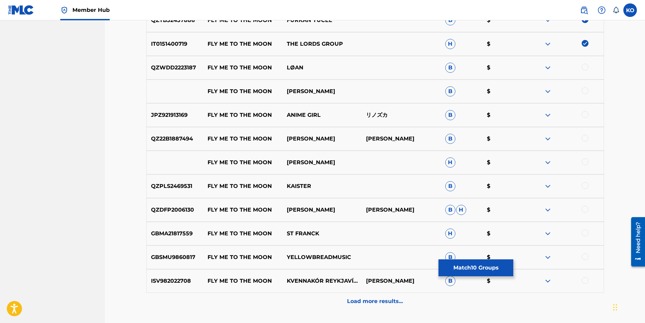
scroll to position [495, 0]
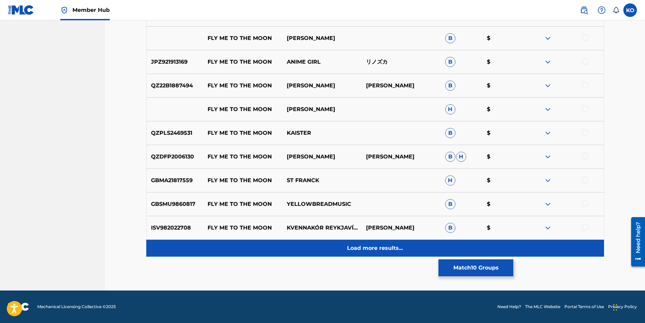
click at [405, 254] on div "Load more results..." at bounding box center [374, 248] width 457 height 17
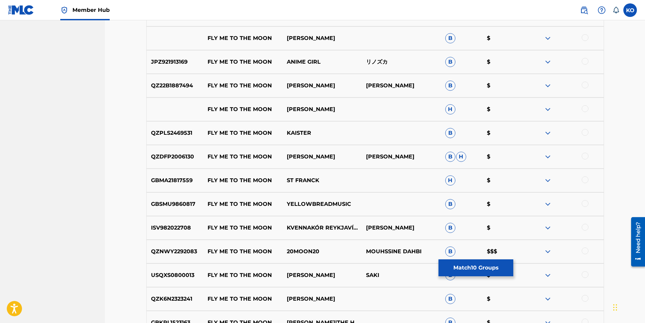
click at [584, 250] on div at bounding box center [584, 250] width 7 height 7
click at [546, 252] on img at bounding box center [547, 251] width 8 height 8
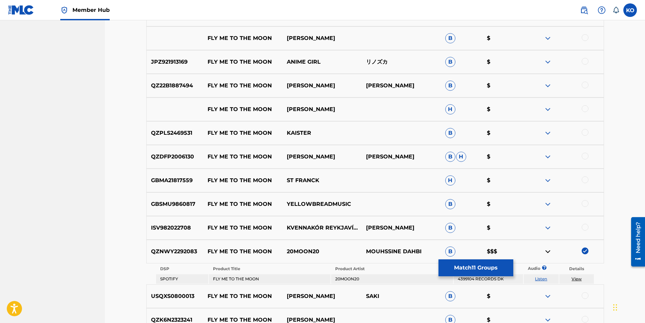
click at [541, 278] on link "Listen" at bounding box center [541, 278] width 12 height 5
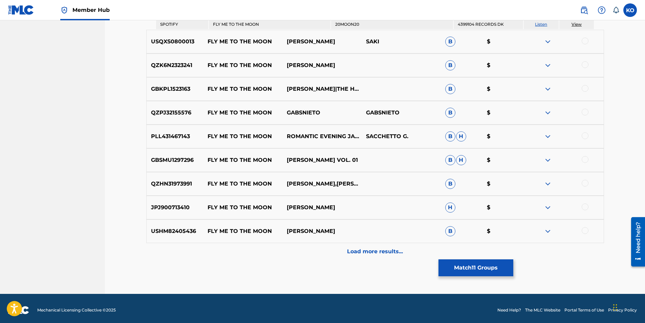
scroll to position [752, 0]
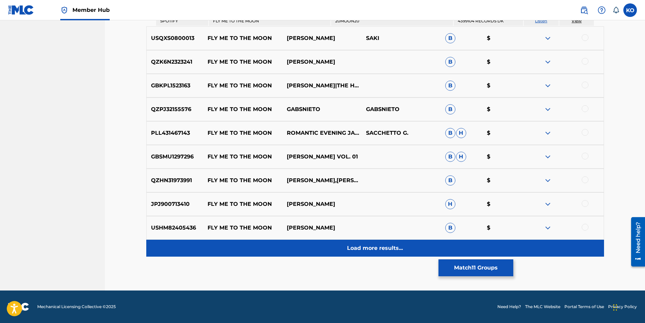
click at [364, 245] on p "Load more results..." at bounding box center [375, 248] width 56 height 8
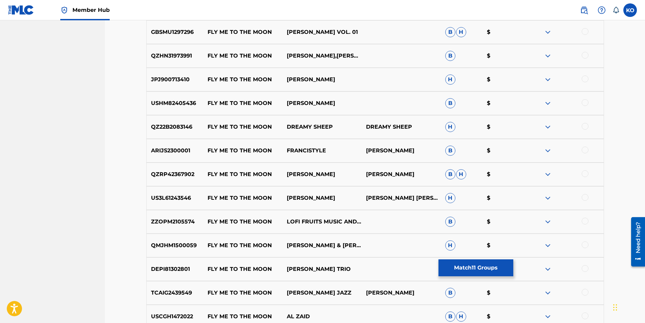
scroll to position [888, 0]
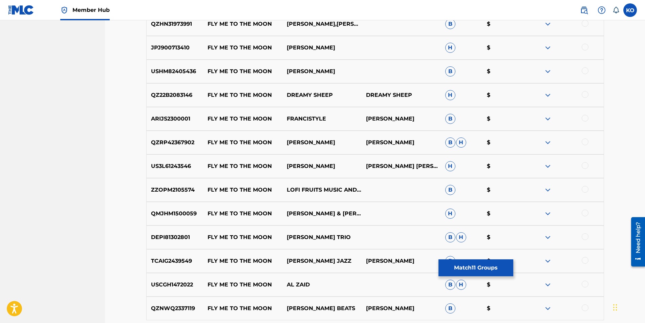
click at [586, 164] on div at bounding box center [584, 165] width 7 height 7
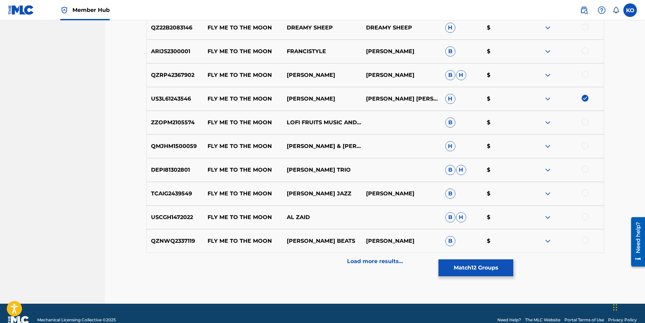
scroll to position [968, 0]
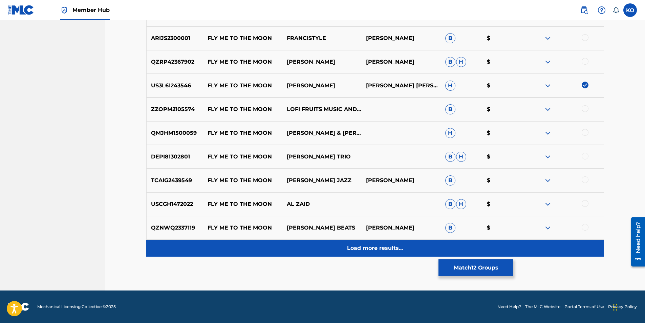
click at [352, 251] on p "Load more results..." at bounding box center [375, 248] width 56 height 8
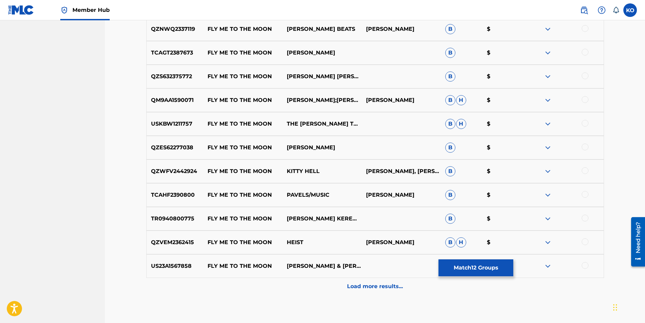
scroll to position [1205, 0]
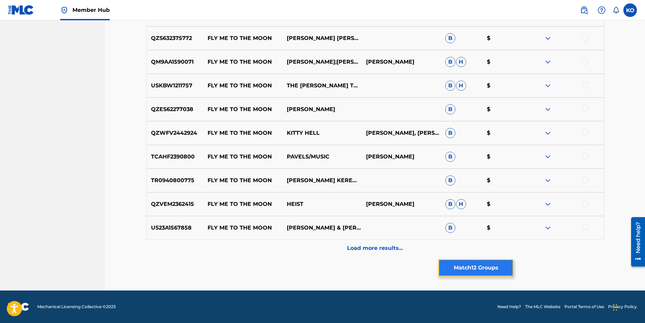
click at [498, 265] on button "Match 12 Groups" at bounding box center [475, 267] width 75 height 17
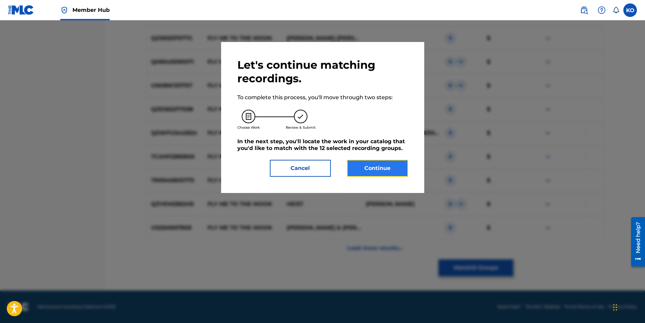
click at [405, 165] on button "Continue" at bounding box center [377, 168] width 61 height 17
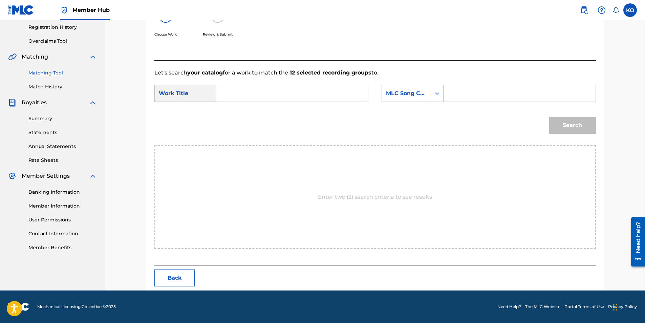
click at [256, 91] on input "Search Form" at bounding box center [292, 93] width 140 height 16
type input "fly me to the moon"
click at [413, 96] on div "MLC Song Code" at bounding box center [406, 93] width 41 height 8
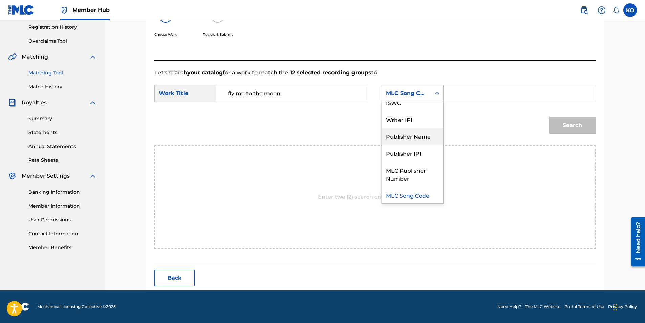
click at [407, 136] on div "Publisher Name" at bounding box center [412, 136] width 61 height 17
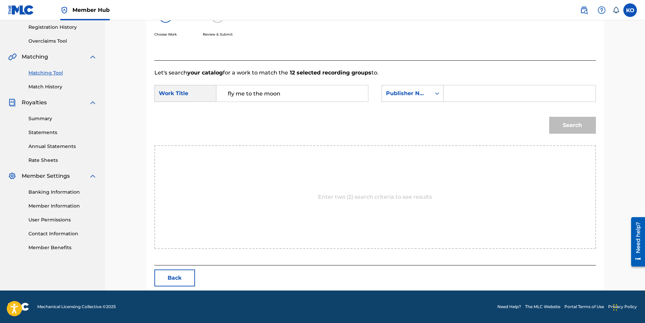
click at [460, 98] on input "Search Form" at bounding box center [519, 93] width 140 height 16
type input "[GEOGRAPHIC_DATA]"
click at [549, 117] on button "Search" at bounding box center [572, 125] width 47 height 17
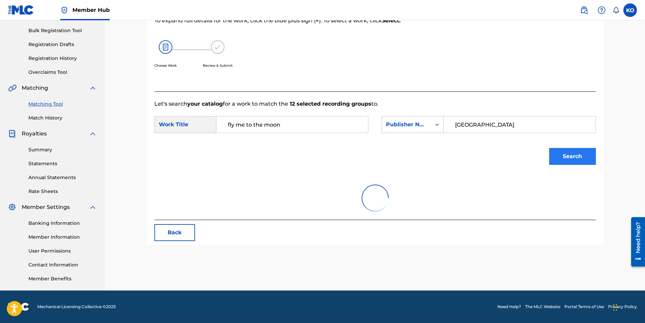
scroll to position [128, 0]
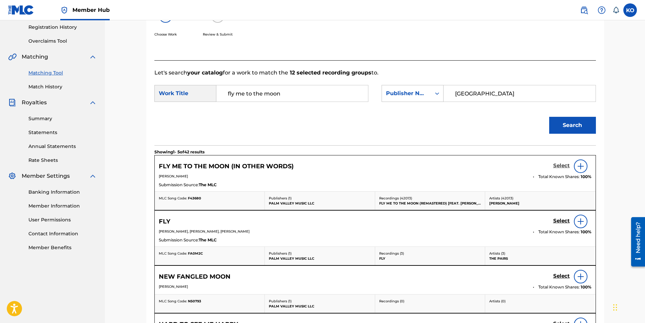
click at [560, 162] on h5 "Select" at bounding box center [561, 165] width 17 height 6
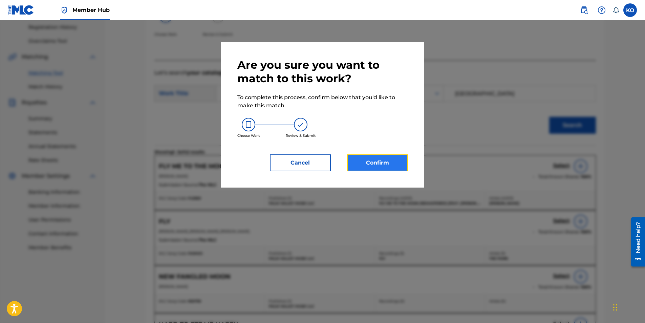
click at [398, 166] on button "Confirm" at bounding box center [377, 162] width 61 height 17
